Goal: Task Accomplishment & Management: Use online tool/utility

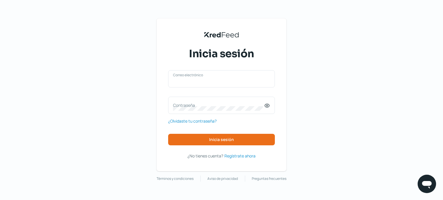
type input "[PERSON_NAME][EMAIL_ADDRESS][DOMAIN_NAME]"
click at [206, 133] on div "[PERSON_NAME][EMAIL_ADDRESS][DOMAIN_NAME] Correo electrónico Contraseña ¿Olvida…" at bounding box center [221, 107] width 107 height 75
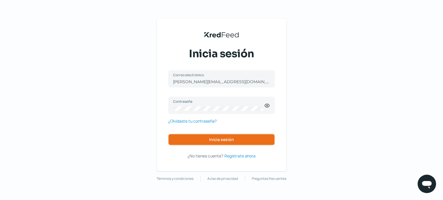
click at [219, 140] on span "Inicia sesión" at bounding box center [221, 140] width 25 height 4
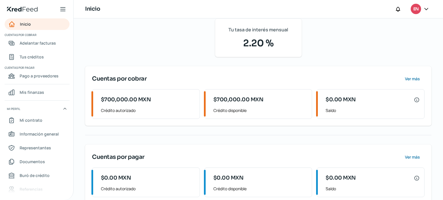
scroll to position [81, 0]
